Goal: Task Accomplishment & Management: Complete application form

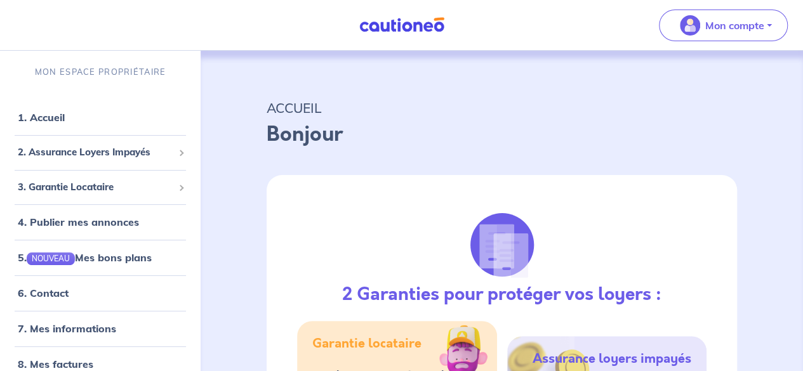
select select "FR"
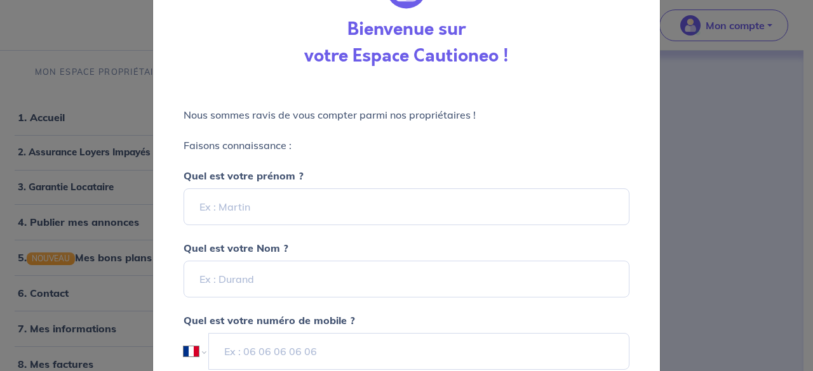
scroll to position [70, 0]
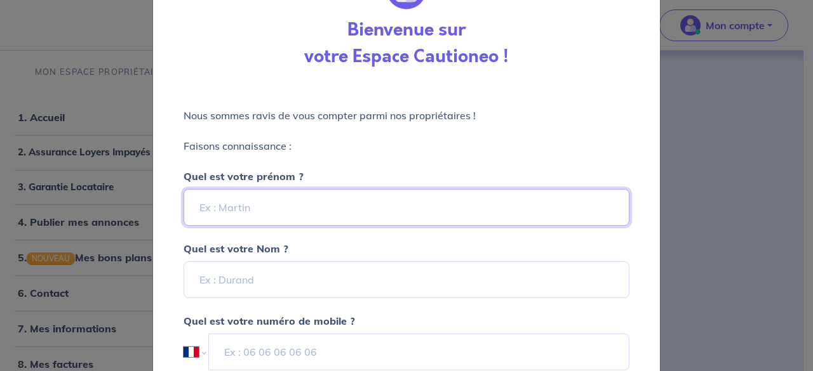
click at [319, 204] on input "Quel est votre prénom ?" at bounding box center [407, 207] width 446 height 37
type input "Meryem"
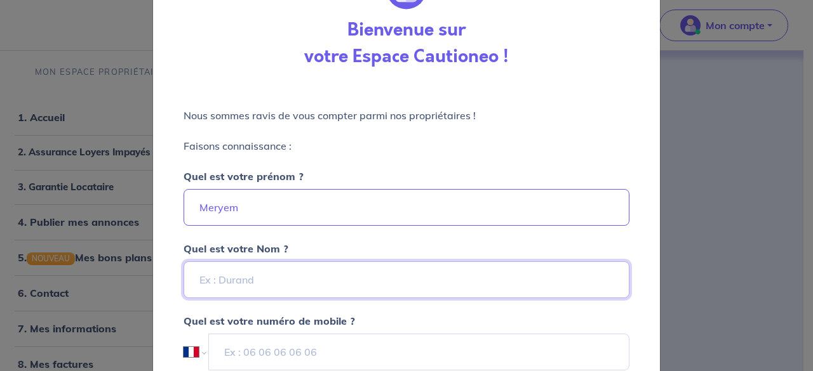
click at [207, 274] on input "Quel est votre Nom ?" at bounding box center [407, 280] width 446 height 37
type input "[PERSON_NAME]"
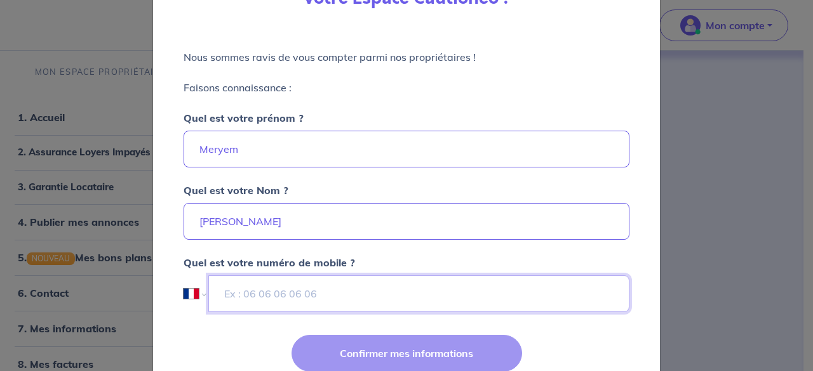
click at [230, 294] on input "tel" at bounding box center [418, 294] width 421 height 37
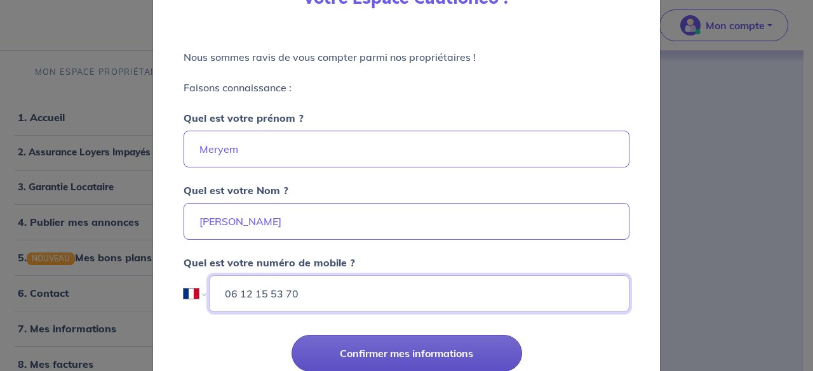
type input "06 12 15 53 70"
click at [384, 352] on button "Confirmer mes informations" at bounding box center [406, 353] width 230 height 37
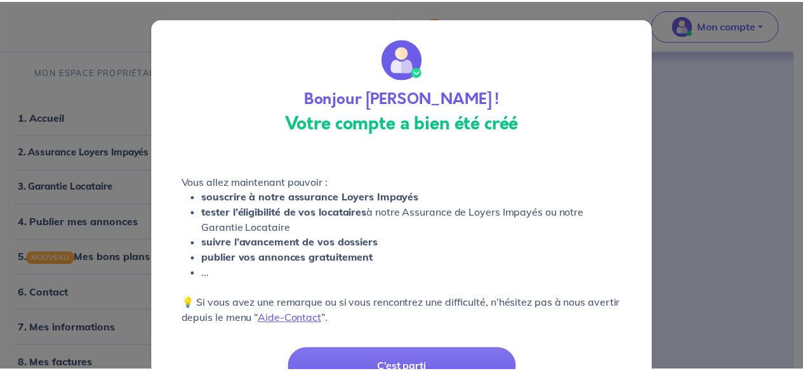
scroll to position [66, 0]
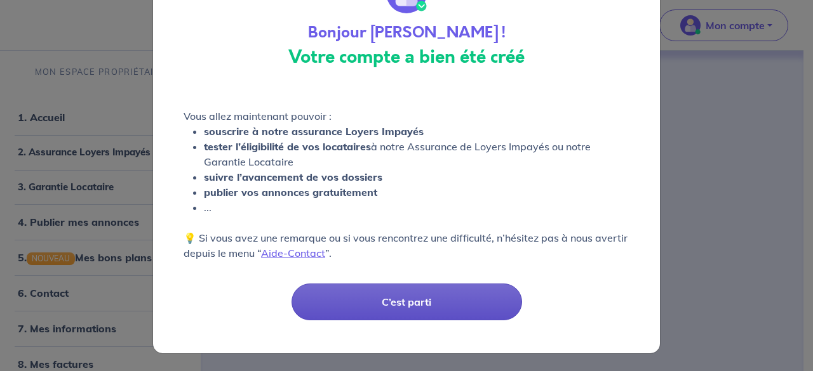
click at [359, 310] on button "C’est parti" at bounding box center [406, 302] width 230 height 37
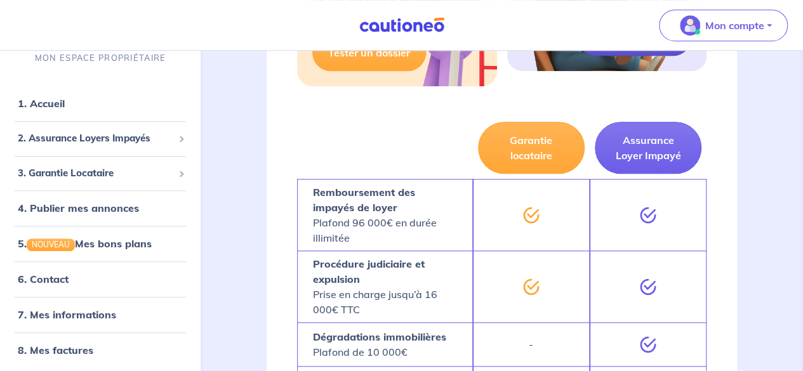
scroll to position [309, 0]
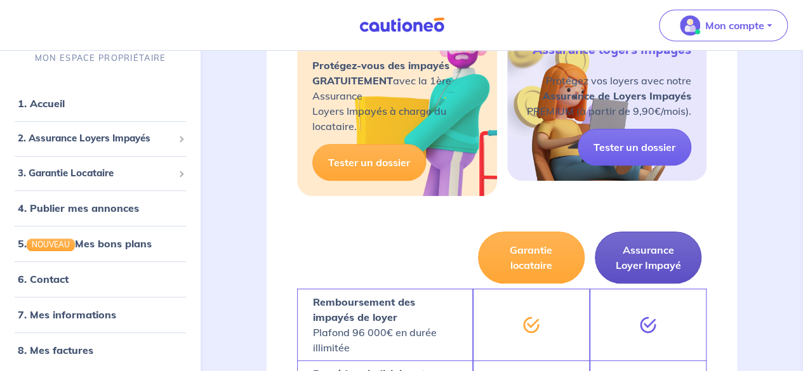
click at [639, 250] on button "Assurance Loyer Impayé" at bounding box center [648, 258] width 107 height 52
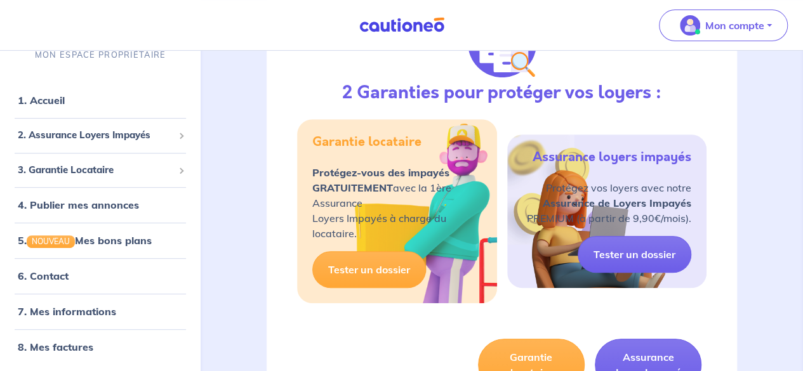
scroll to position [206, 0]
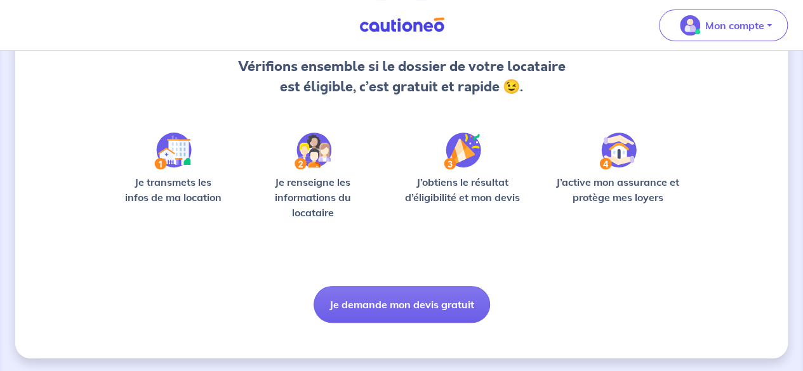
scroll to position [138, 0]
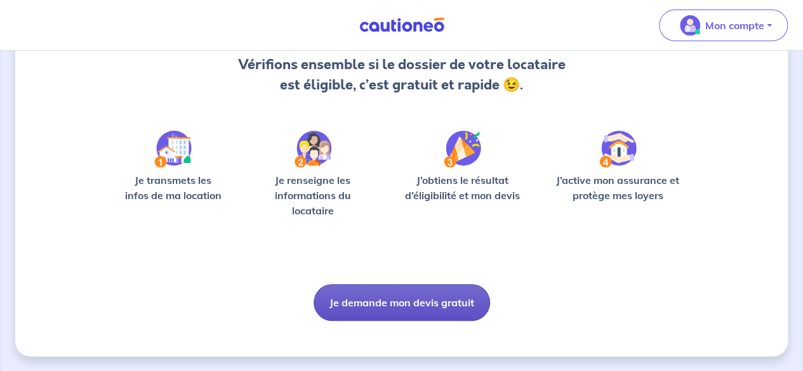
click at [390, 302] on button "Je demande mon devis gratuit" at bounding box center [402, 302] width 177 height 37
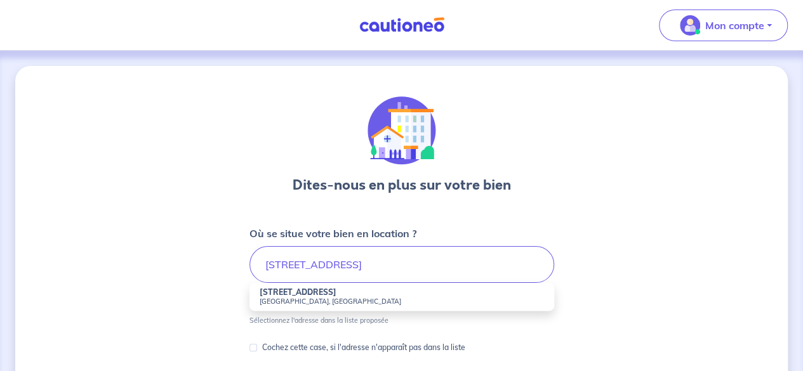
click at [300, 296] on strong "[STREET_ADDRESS]" at bounding box center [298, 293] width 77 height 10
type input "[STREET_ADDRESS]"
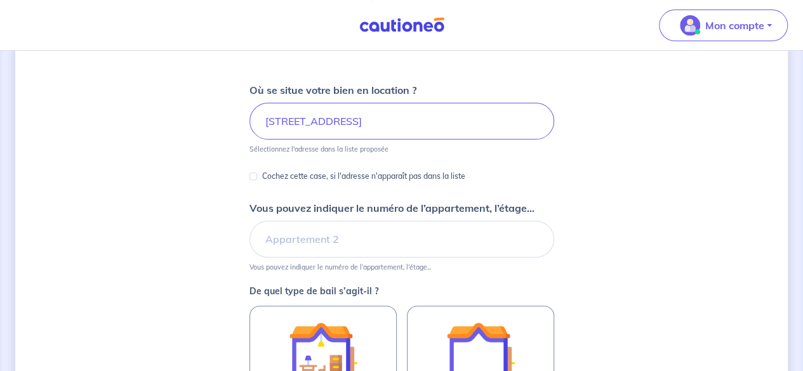
scroll to position [153, 0]
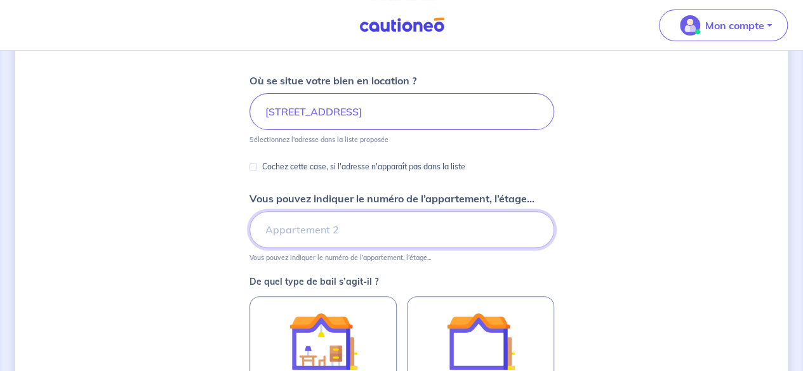
click at [296, 235] on input "Vous pouvez indiquer le numéro de l’appartement, l’étage..." at bounding box center [402, 229] width 305 height 37
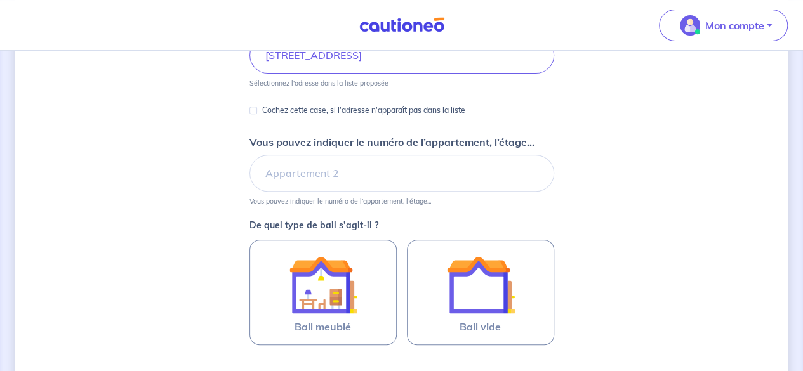
scroll to position [250, 0]
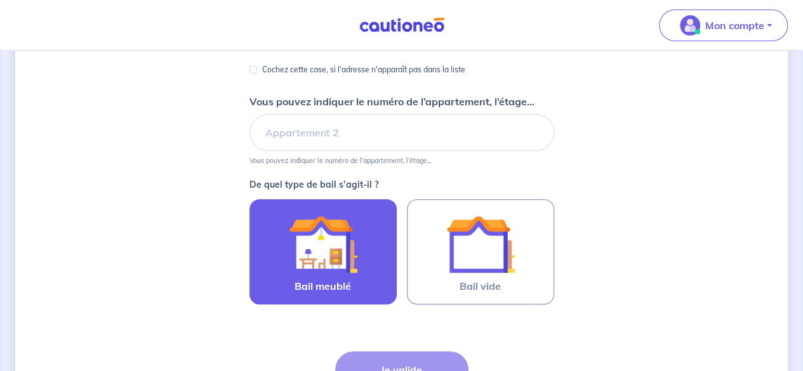
click at [294, 261] on img at bounding box center [323, 244] width 69 height 69
click at [0, 0] on input "Bail meublé" at bounding box center [0, 0] width 0 height 0
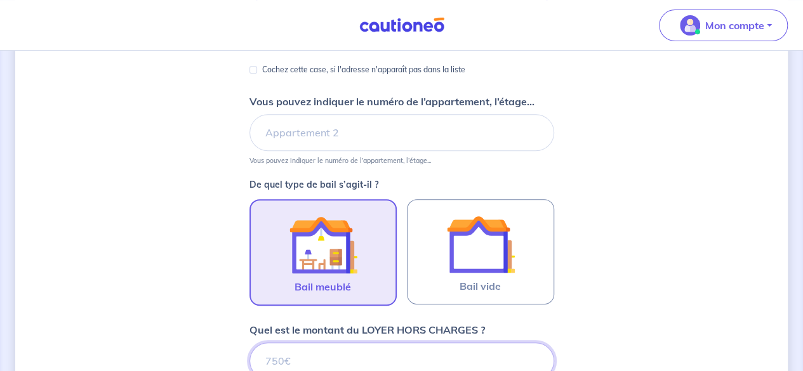
scroll to position [257, 0]
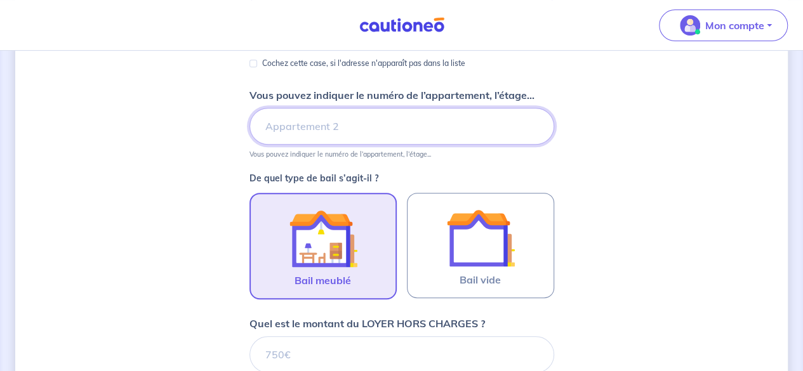
click at [290, 127] on input "Vous pouvez indiquer le numéro de l’appartement, l’étage..." at bounding box center [402, 126] width 305 height 37
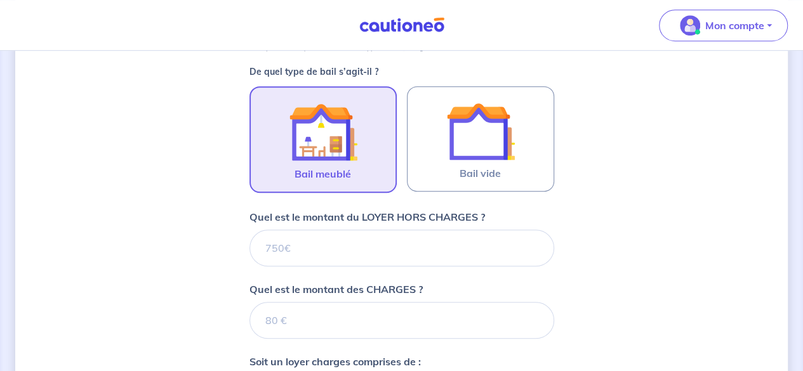
scroll to position [364, 0]
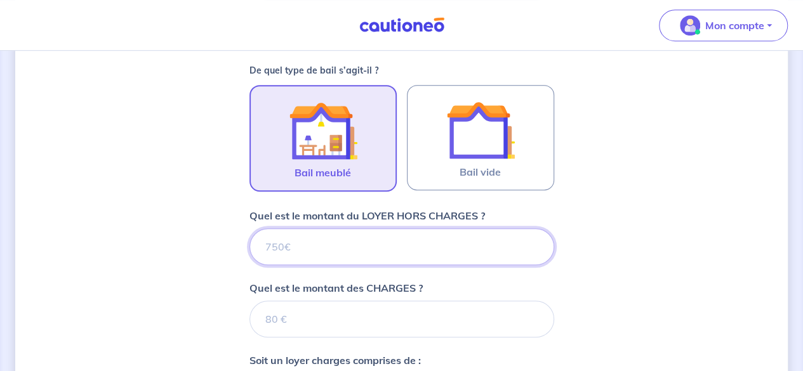
click at [273, 243] on input "Quel est le montant du LOYER HORS CHARGES ?" at bounding box center [402, 247] width 305 height 37
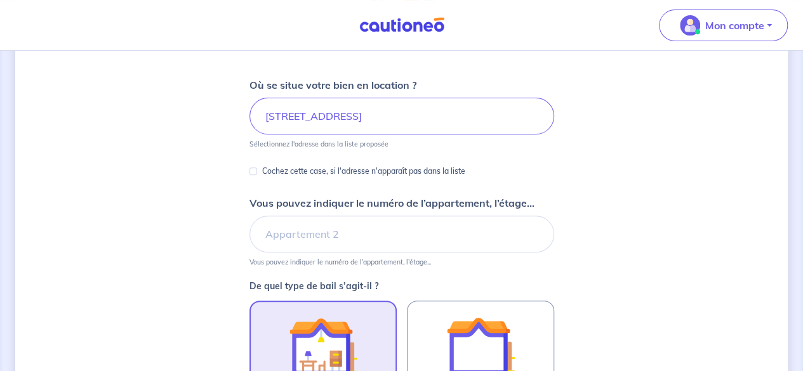
scroll to position [149, 0]
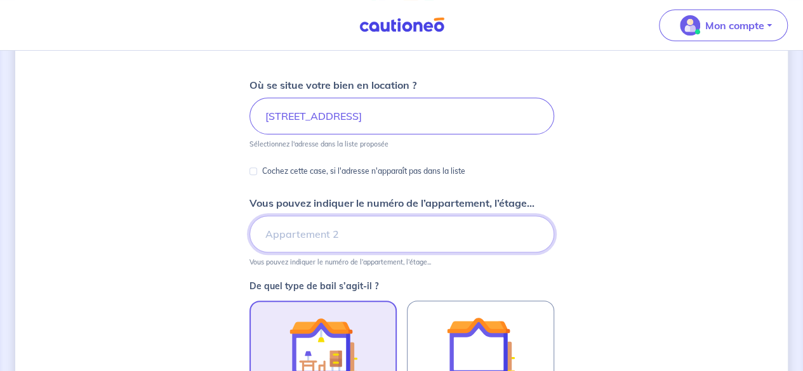
click at [396, 223] on input "Vous pouvez indiquer le numéro de l’appartement, l’étage..." at bounding box center [402, 234] width 305 height 37
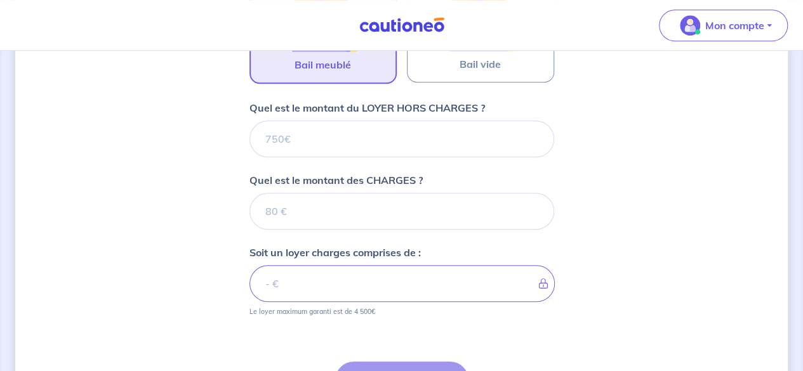
scroll to position [438, 0]
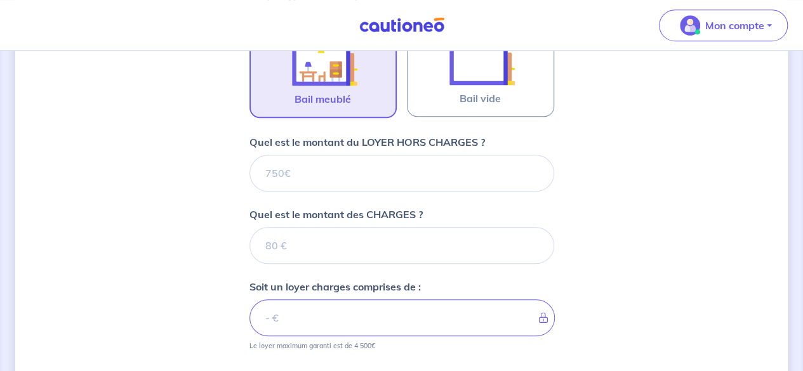
type input "Bâtiment 3, 1er etage à droite"
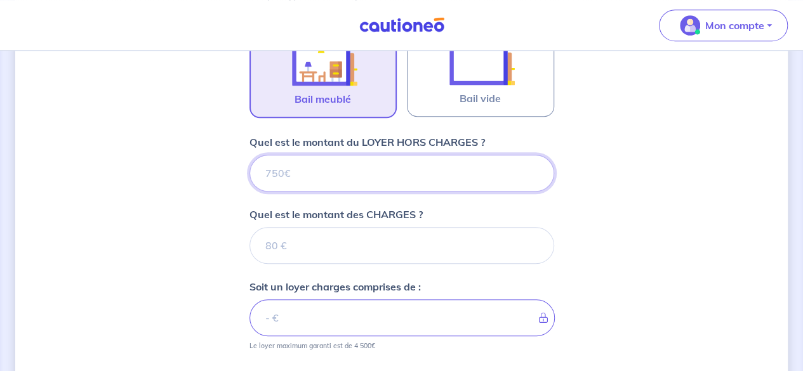
click at [286, 181] on input "Quel est le montant du LOYER HORS CHARGES ?" at bounding box center [402, 173] width 305 height 37
type input "1255"
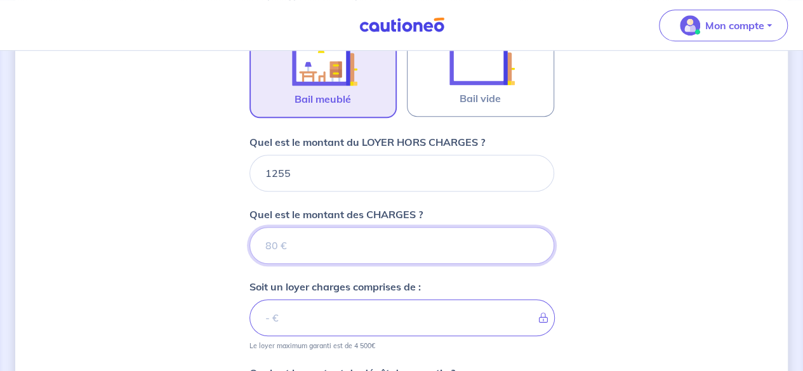
click at [284, 243] on input "Quel est le montant des CHARGES ?" at bounding box center [402, 245] width 305 height 37
type input "85"
type input "1340"
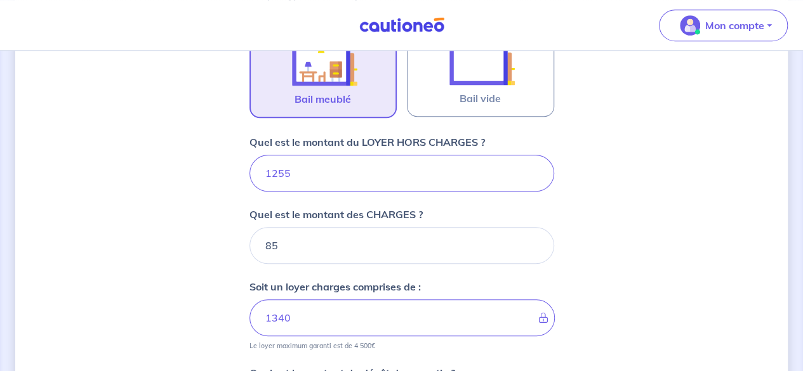
click at [187, 302] on div "Dites-nous en plus sur votre bien Où se situe votre bien en location ? [STREET_…" at bounding box center [401, 120] width 773 height 984
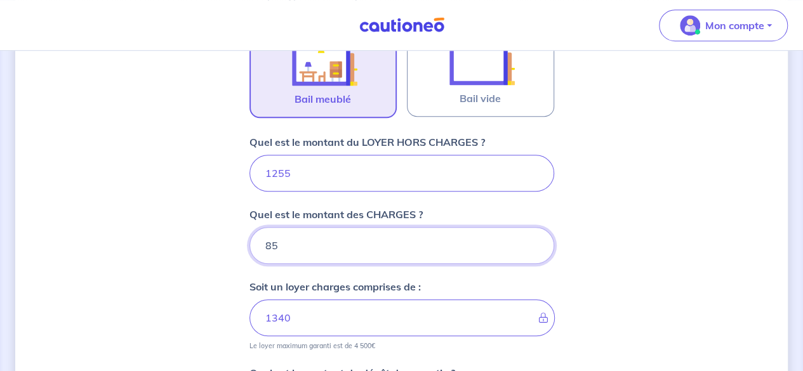
click at [273, 250] on input "85" at bounding box center [402, 245] width 305 height 37
type input "95"
type input "1350"
type input "95"
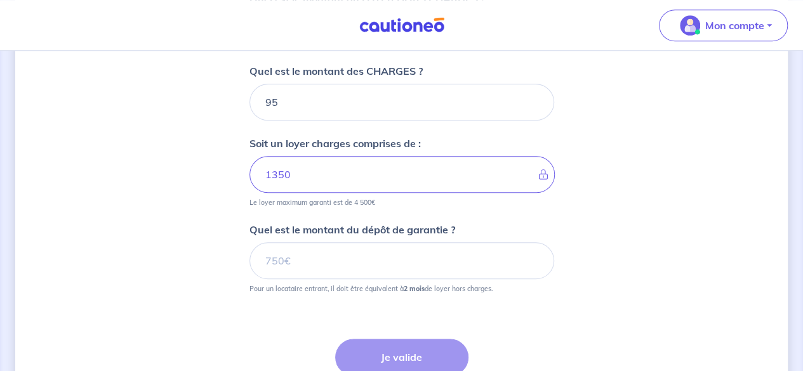
scroll to position [598, 0]
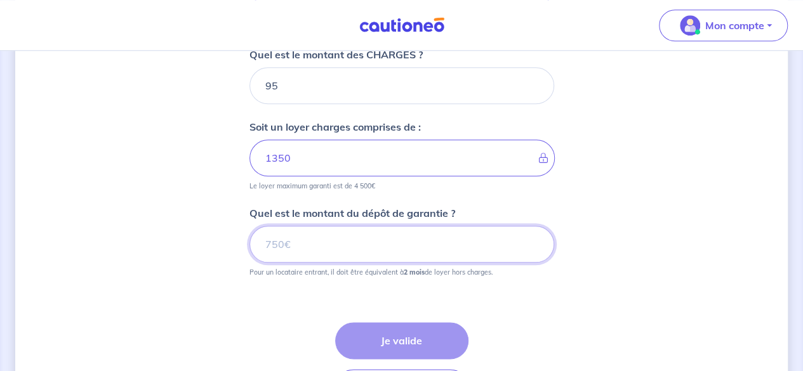
click at [273, 250] on input "Quel est le montant du dépôt de garantie ?" at bounding box center [402, 244] width 305 height 37
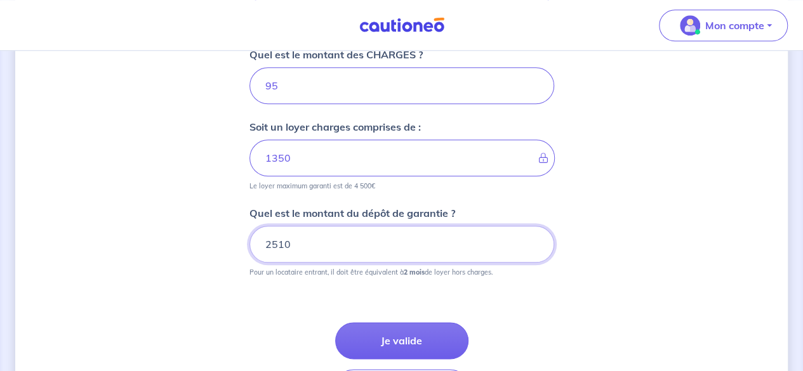
type input "2510"
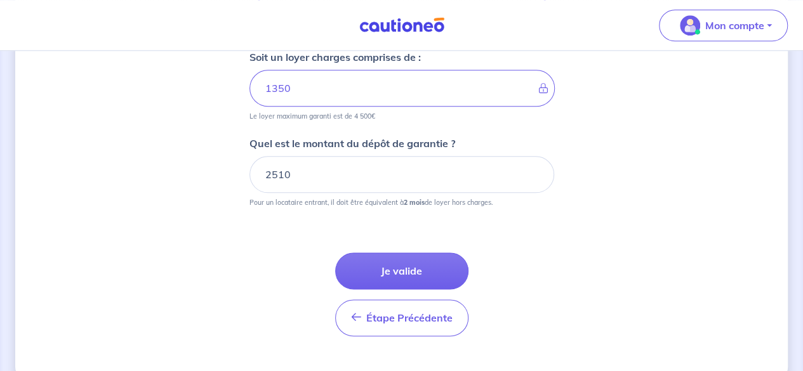
scroll to position [668, 0]
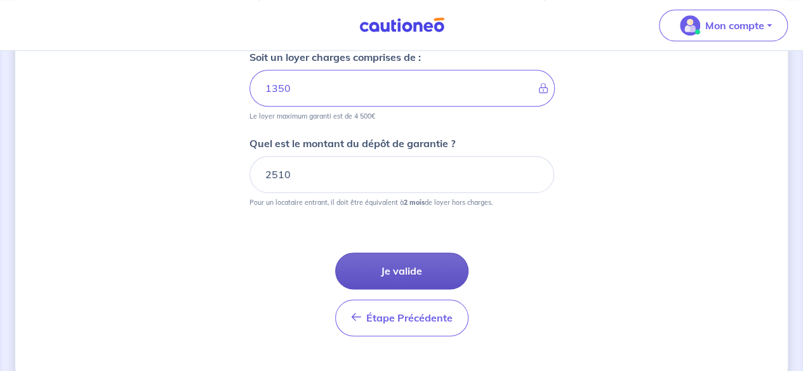
click at [376, 255] on button "Je valide" at bounding box center [401, 271] width 133 height 37
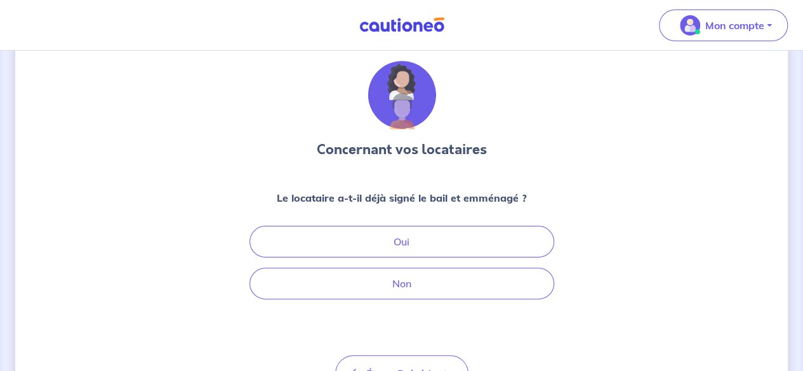
scroll to position [37, 0]
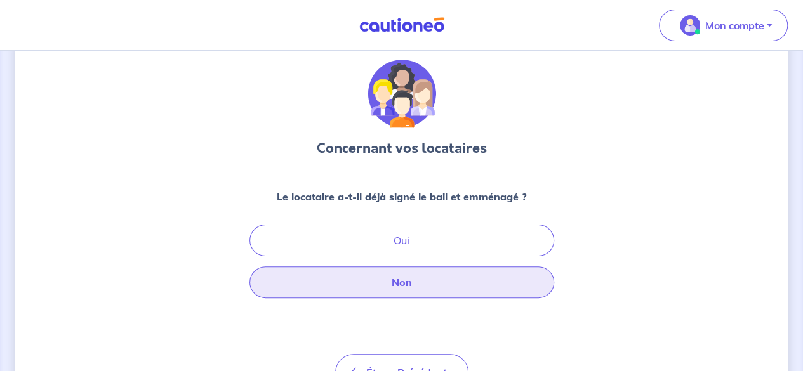
click at [394, 278] on button "Non" at bounding box center [402, 283] width 305 height 32
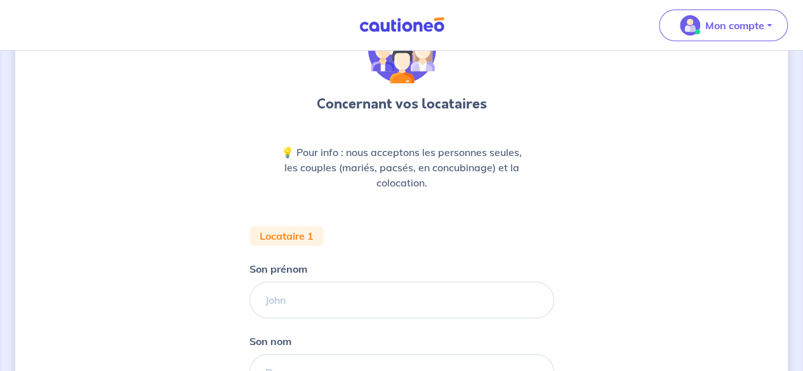
scroll to position [196, 0]
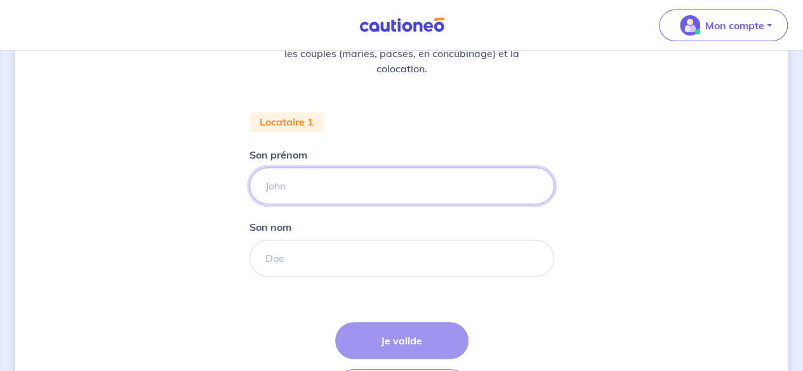
click at [300, 192] on input "Son prénom" at bounding box center [402, 186] width 305 height 37
type input "Corentin"
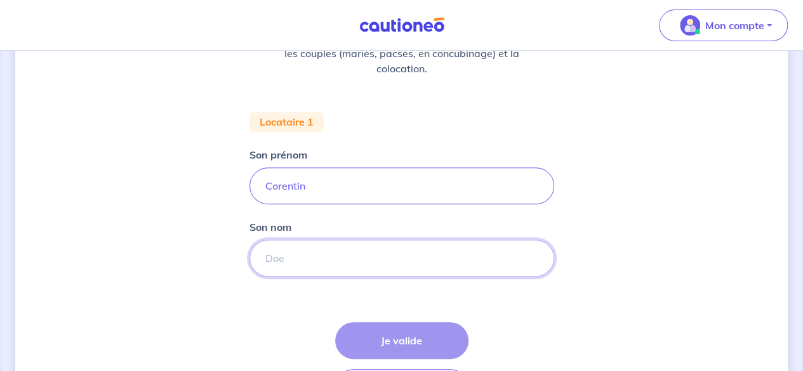
click at [417, 253] on input "Son nom" at bounding box center [402, 258] width 305 height 37
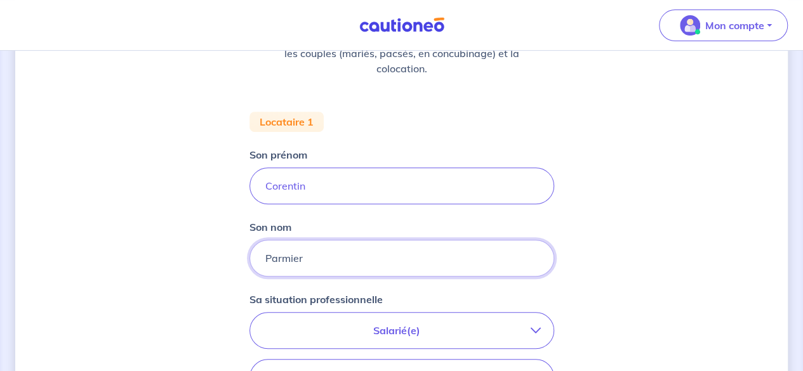
type input "Parmier"
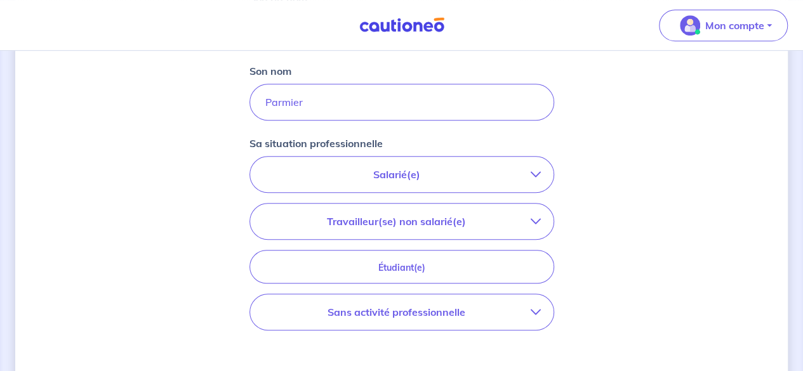
scroll to position [359, 0]
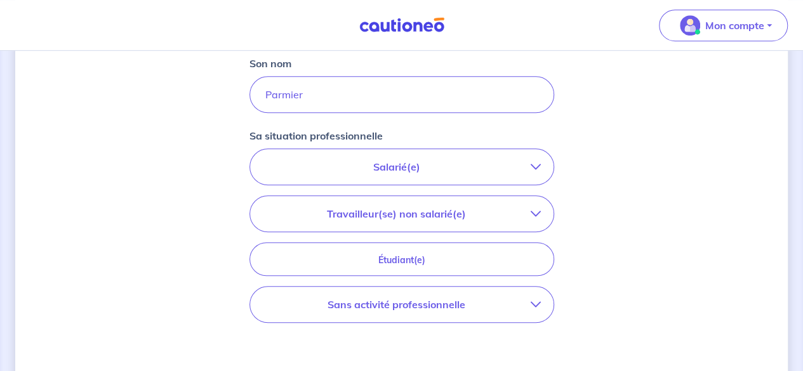
click at [440, 173] on p "Salarié(e)" at bounding box center [397, 166] width 268 height 15
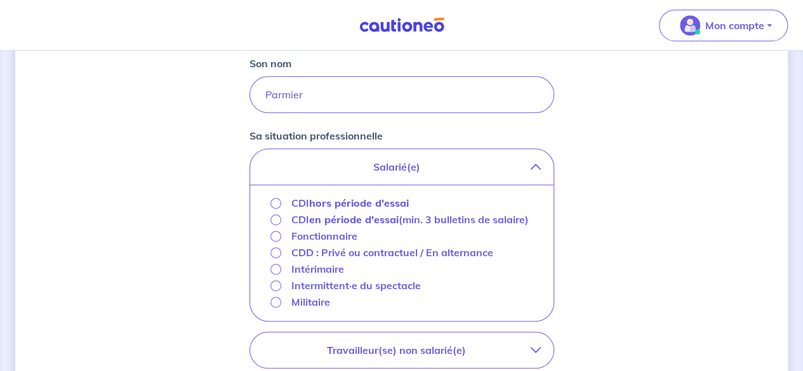
click at [357, 200] on strong "hors période d'essai" at bounding box center [359, 203] width 100 height 13
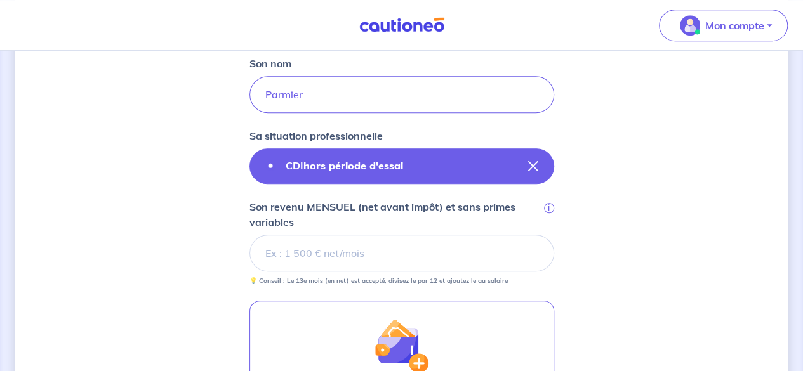
click at [536, 164] on icon "button" at bounding box center [533, 166] width 10 height 10
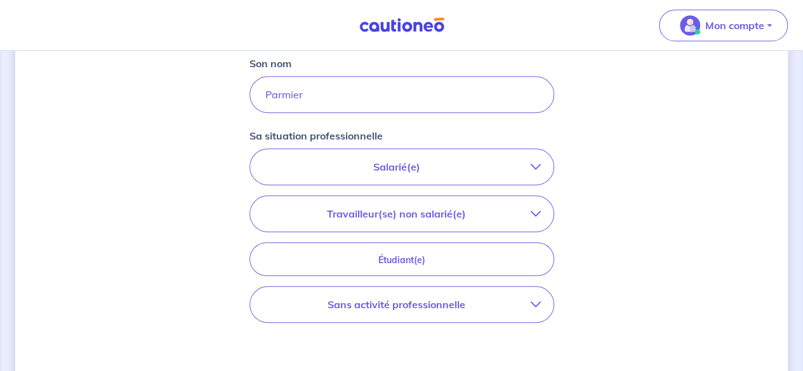
click at [507, 164] on p "Salarié(e)" at bounding box center [397, 166] width 268 height 15
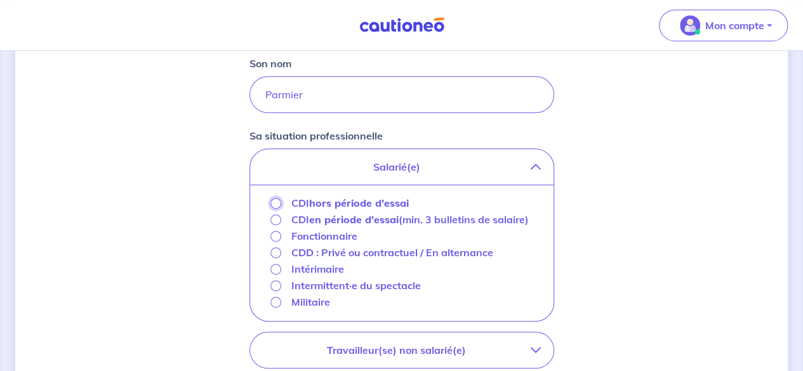
click at [276, 202] on input "CDI hors période d'essai" at bounding box center [275, 203] width 11 height 11
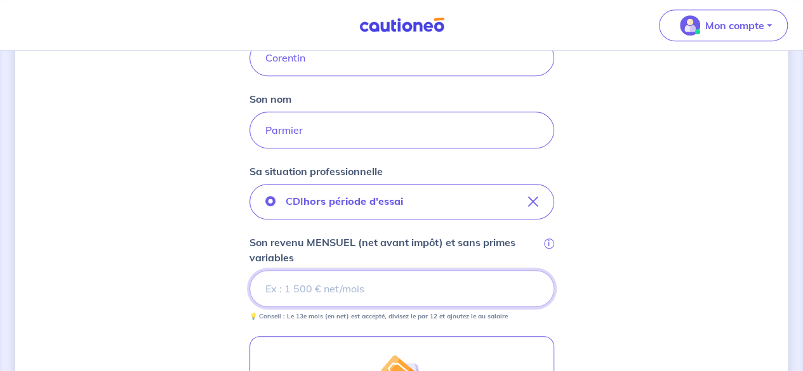
scroll to position [323, 0]
click at [535, 286] on input "0.01" at bounding box center [402, 290] width 305 height 37
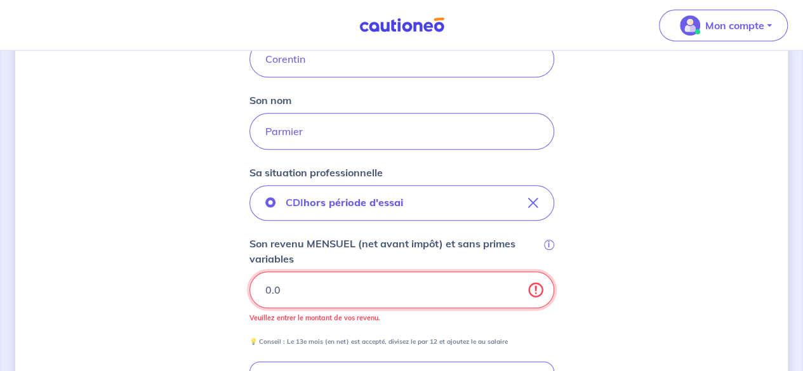
type input "0"
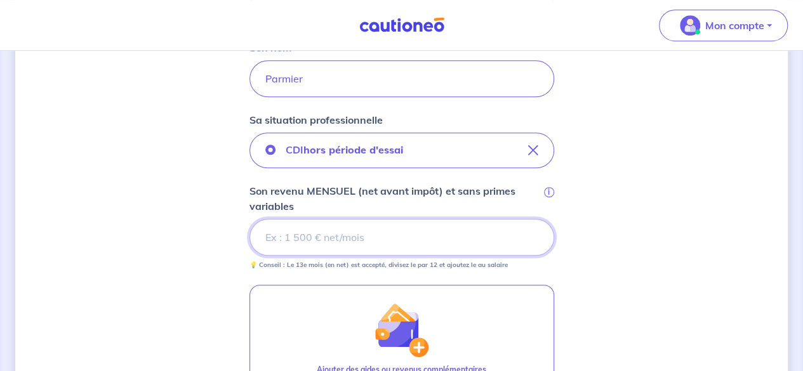
scroll to position [384, 0]
